Goal: Book appointment/travel/reservation

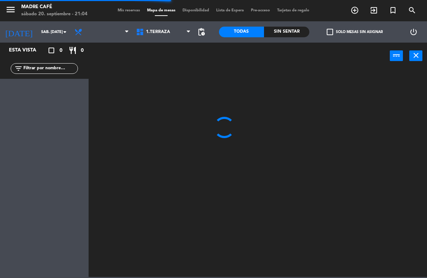
click at [56, 72] on input "text" at bounding box center [50, 69] width 55 height 8
click at [59, 67] on input "text" at bounding box center [50, 69] width 55 height 8
click at [232, 71] on div at bounding box center [260, 172] width 334 height 208
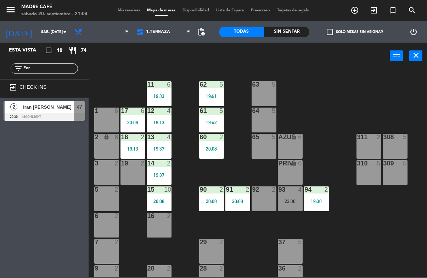
click at [54, 69] on input "Fer" at bounding box center [50, 69] width 55 height 8
type input "F"
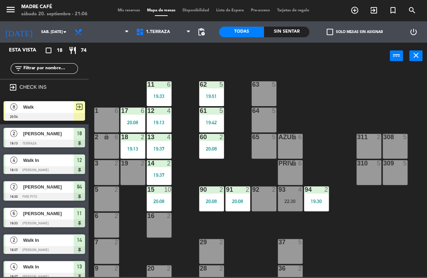
click at [94, 86] on div "11 6 19:33 63 5 62 5 19:51 12 4 19:13 1 6 61 5 19:42 64 5 17 6 20:08 13 4 19:37…" at bounding box center [260, 172] width 334 height 208
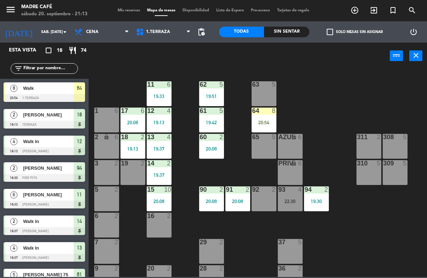
click at [262, 118] on div "64 8 20:54" at bounding box center [264, 119] width 25 height 25
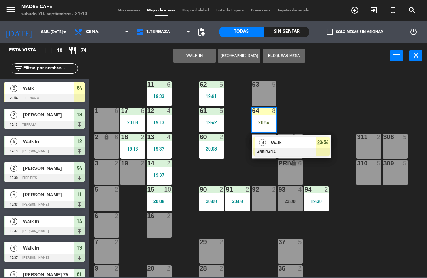
click at [323, 143] on span "20:54" at bounding box center [322, 142] width 11 height 9
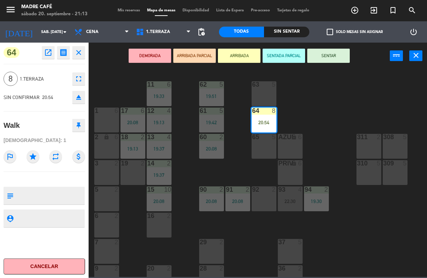
click at [325, 57] on button "SENTAR" at bounding box center [328, 56] width 43 height 14
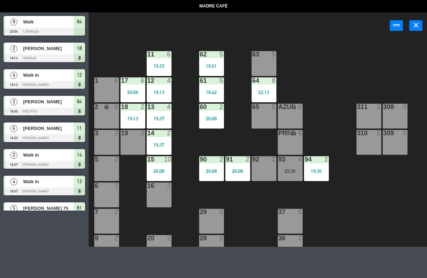
select select "dinner"
select select
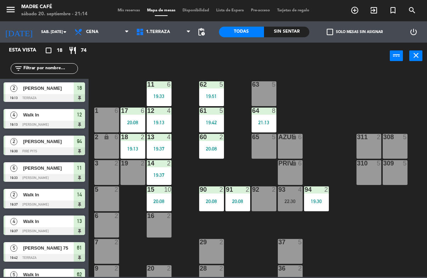
click at [373, 10] on icon "exit_to_app" at bounding box center [374, 10] width 9 height 9
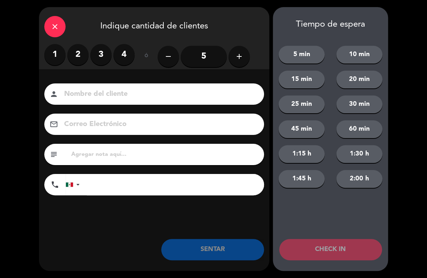
click at [238, 60] on icon "add" at bounding box center [239, 56] width 9 height 9
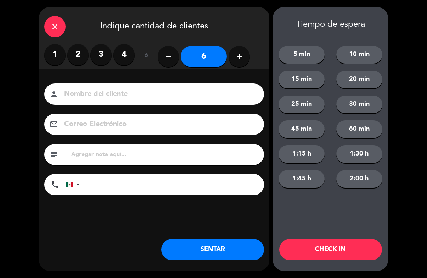
click at [238, 60] on icon "add" at bounding box center [239, 56] width 9 height 9
type input "7"
click at [347, 250] on button "CHECK IN" at bounding box center [330, 249] width 103 height 21
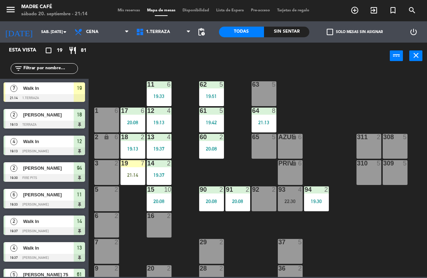
click at [132, 173] on div "21:14" at bounding box center [133, 174] width 25 height 5
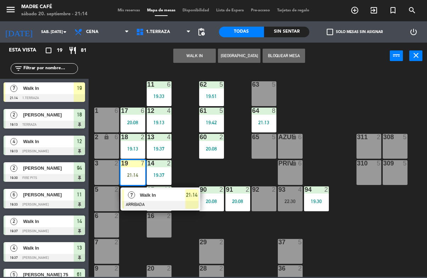
click at [193, 199] on span "21:14" at bounding box center [191, 194] width 11 height 9
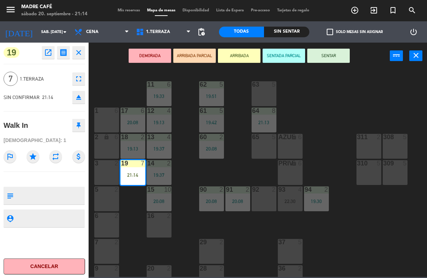
click at [331, 62] on button "SENTAR" at bounding box center [328, 56] width 43 height 14
